Goal: Task Accomplishment & Management: Use online tool/utility

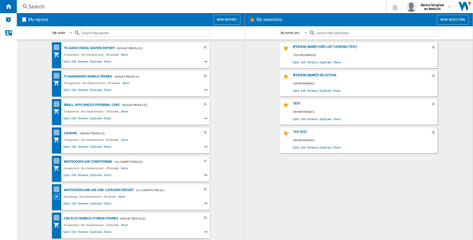
click at [222, 20] on button "New report" at bounding box center [226, 20] width 27 height 10
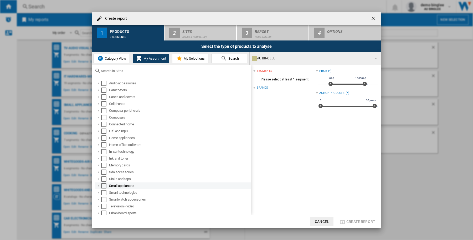
click at [104, 186] on div "Select" at bounding box center [103, 185] width 5 height 5
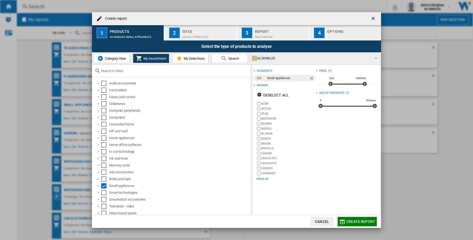
click at [262, 177] on div "+Show all" at bounding box center [286, 179] width 60 height 4
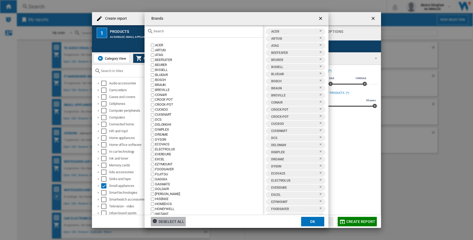
click at [175, 220] on div "Deselect all" at bounding box center [168, 221] width 32 height 9
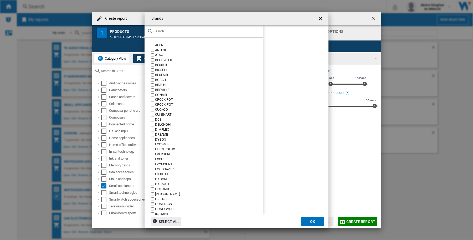
click at [181, 29] on input "text" at bounding box center [206, 31] width 107 height 4
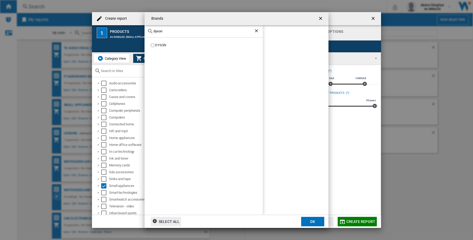
type input "dyson"
click at [310, 221] on button "OK" at bounding box center [312, 221] width 23 height 9
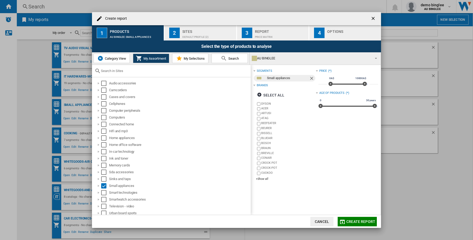
click at [354, 220] on span "Create report" at bounding box center [360, 221] width 29 height 4
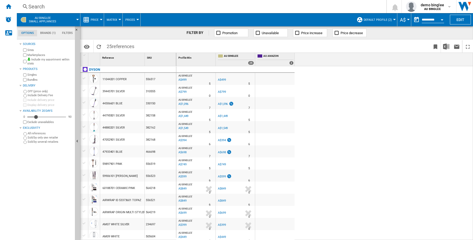
click at [389, 17] on button "Default profile (2)" at bounding box center [379, 19] width 31 height 13
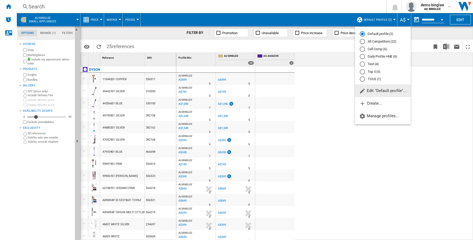
click at [390, 42] on md-radio-button "All Competitors (22)" at bounding box center [383, 41] width 46 height 5
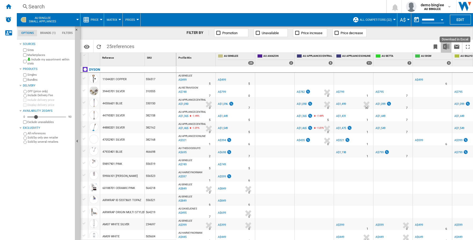
click at [446, 46] on img "Download in Excel" at bounding box center [446, 46] width 6 height 6
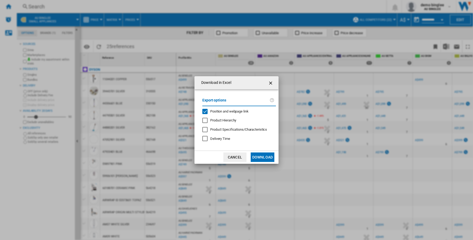
click at [271, 84] on ng-md-icon "getI18NText('BUTTONS.CLOSE_DIALOG')" at bounding box center [271, 83] width 6 height 6
